Goal: Navigation & Orientation: Find specific page/section

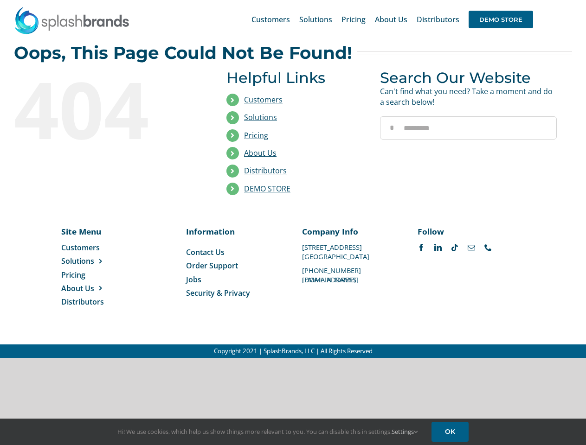
click at [293, 179] on li "Distributors" at bounding box center [296, 171] width 140 height 18
click at [529, 0] on div "Search for: * Customers Solutions Stores New Hire Kits Manufacturing Store Mark…" at bounding box center [293, 19] width 558 height 39
click at [500, 19] on span "DEMO STORE" at bounding box center [500, 20] width 64 height 18
click at [267, 189] on link "DEMO STORE" at bounding box center [267, 189] width 46 height 10
click at [92, 261] on span "Solutions" at bounding box center [77, 261] width 33 height 10
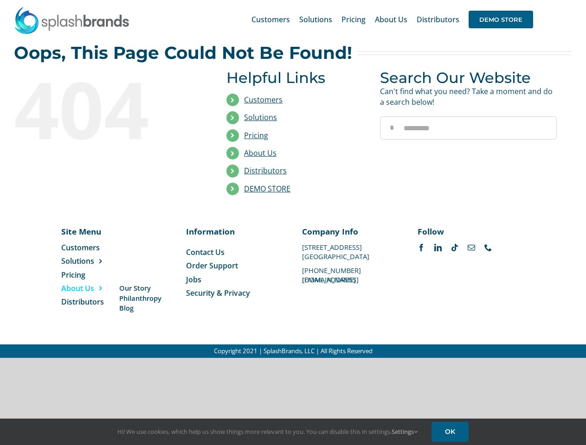
click at [92, 288] on span "About Us" at bounding box center [77, 288] width 33 height 10
click at [405, 432] on link "Settings" at bounding box center [404, 431] width 26 height 8
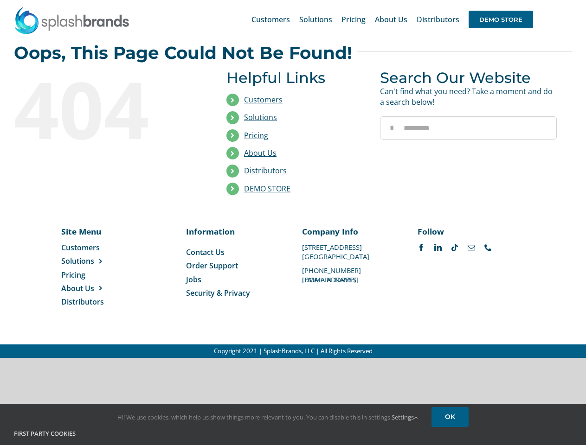
click at [451, 432] on h4 "First Party Cookies" at bounding box center [293, 433] width 558 height 9
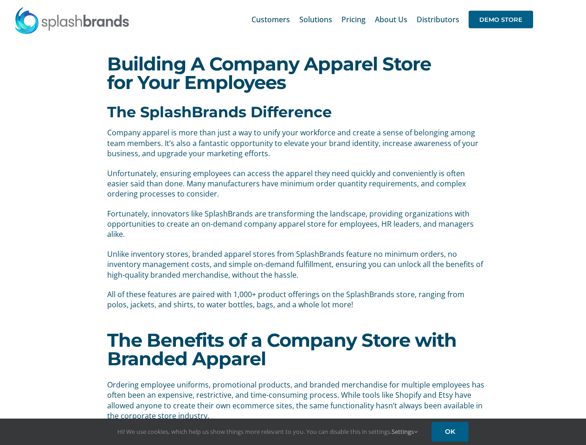
click at [293, 223] on p "Fortunately, innovators like SplashBrands are transforming the landscape, provi…" at bounding box center [296, 224] width 378 height 31
click at [529, 0] on div "Search for: * Customers Solutions Stores New Hire Kits Manufacturing Store Mark…" at bounding box center [293, 19] width 558 height 39
click at [500, 19] on span "DEMO STORE" at bounding box center [500, 20] width 64 height 18
click at [405, 432] on link "Settings" at bounding box center [404, 431] width 26 height 8
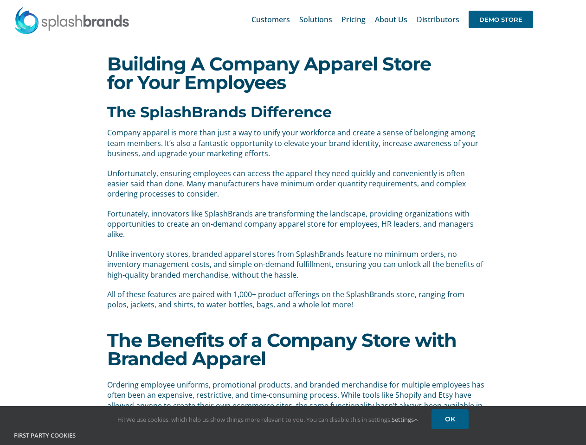
click at [451, 432] on h4 "First Party Cookies" at bounding box center [293, 435] width 558 height 9
